Goal: Task Accomplishment & Management: Complete application form

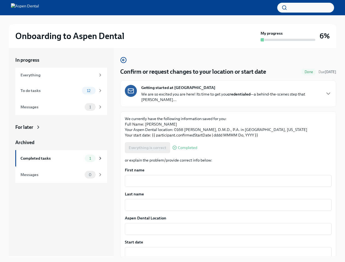
click at [172, 131] on p "We currently have the following information saved for you: Full Name: [PERSON_N…" at bounding box center [228, 127] width 207 height 22
click at [306, 8] on button "button" at bounding box center [305, 8] width 57 height 10
click at [324, 94] on div at bounding box center [172, 131] width 345 height 262
click at [147, 148] on div "Everything is correct Completed" at bounding box center [161, 147] width 72 height 11
click at [226, 181] on textarea "First name" at bounding box center [228, 181] width 200 height 7
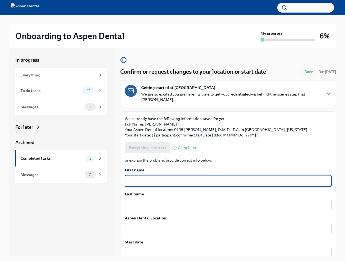
click at [226, 205] on textarea "Last name" at bounding box center [228, 205] width 200 height 7
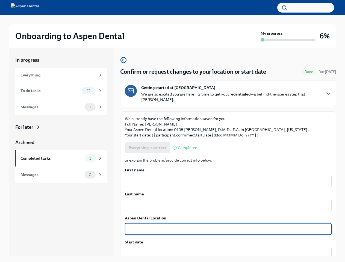
click at [226, 229] on textarea "Aspen Dental Location" at bounding box center [228, 229] width 200 height 7
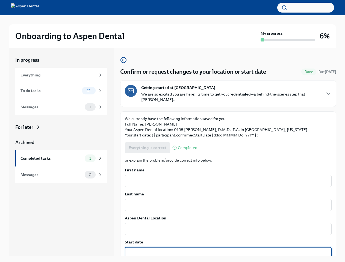
click at [226, 253] on textarea "Start date" at bounding box center [228, 253] width 200 height 7
